Goal: Task Accomplishment & Management: Manage account settings

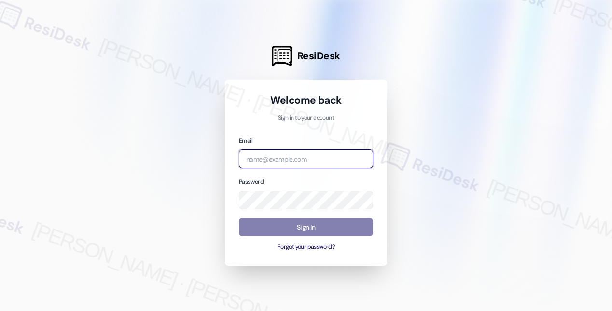
type input "automated-surveys-nolan-maria.esguerra@nolan.com"
click at [300, 162] on input "automated-surveys-nolan-maria.esguerra@nolan.com" at bounding box center [306, 159] width 134 height 19
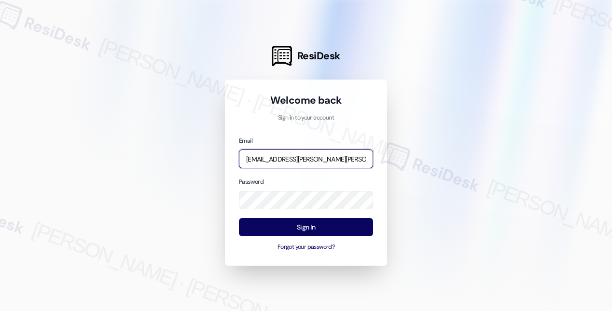
click at [300, 162] on input "automated-surveys-nolan-maria.esguerra@nolan.com" at bounding box center [306, 159] width 134 height 19
click at [0, 311] on com-1password-button at bounding box center [0, 311] width 0 height 0
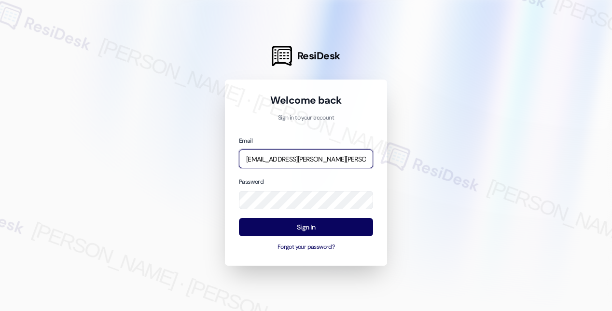
click at [284, 162] on input "automated-surveys-nolan-maria.esguerra@nolan.com" at bounding box center [306, 159] width 134 height 19
type input "automated-surveys-american_landmark-maria.esguerra@american_landmark.com"
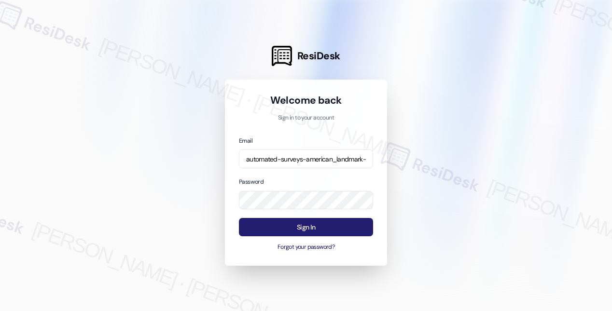
click at [305, 232] on button "Sign In" at bounding box center [306, 227] width 134 height 19
